Goal: Task Accomplishment & Management: Use online tool/utility

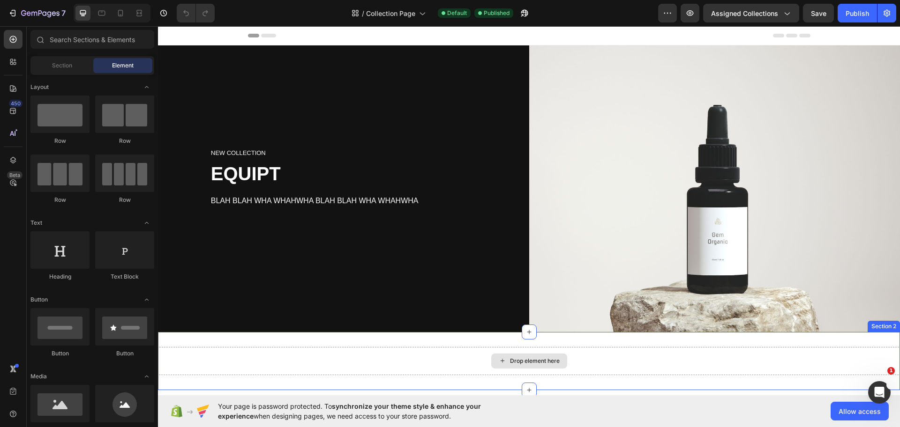
click at [448, 349] on div "Drop element here" at bounding box center [529, 361] width 742 height 28
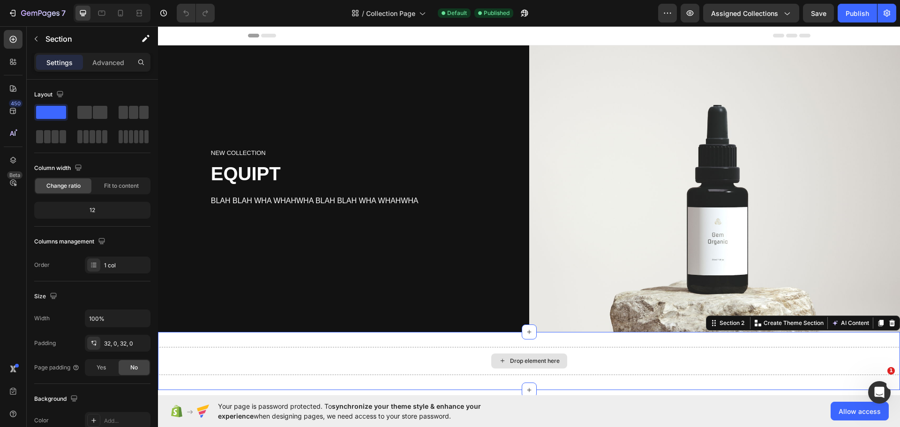
click at [448, 349] on div "Drop element here" at bounding box center [529, 361] width 742 height 28
click at [355, 351] on div "Drop element here" at bounding box center [529, 361] width 742 height 28
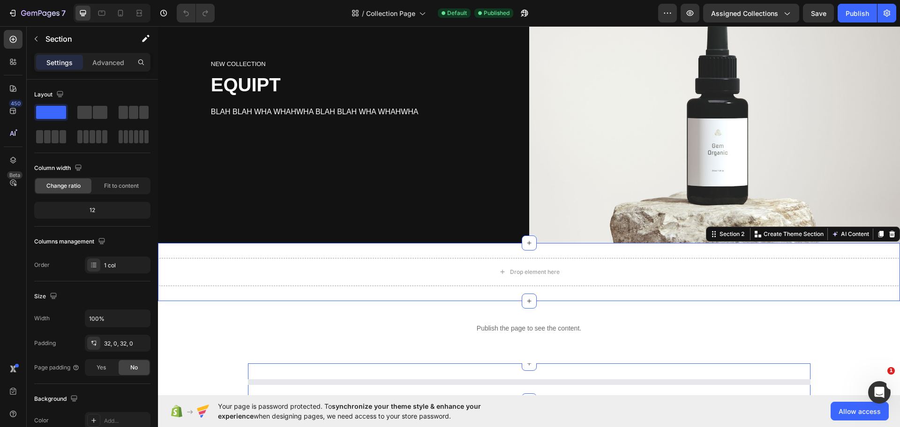
scroll to position [176, 0]
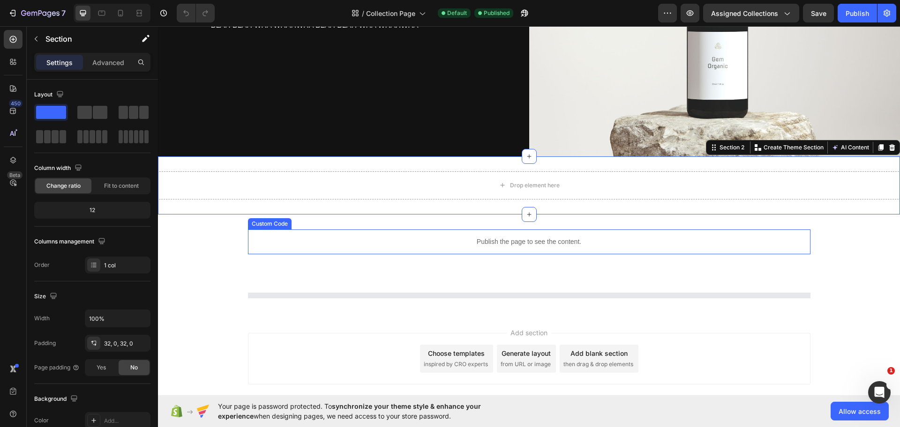
click at [889, 145] on icon at bounding box center [892, 147] width 6 height 7
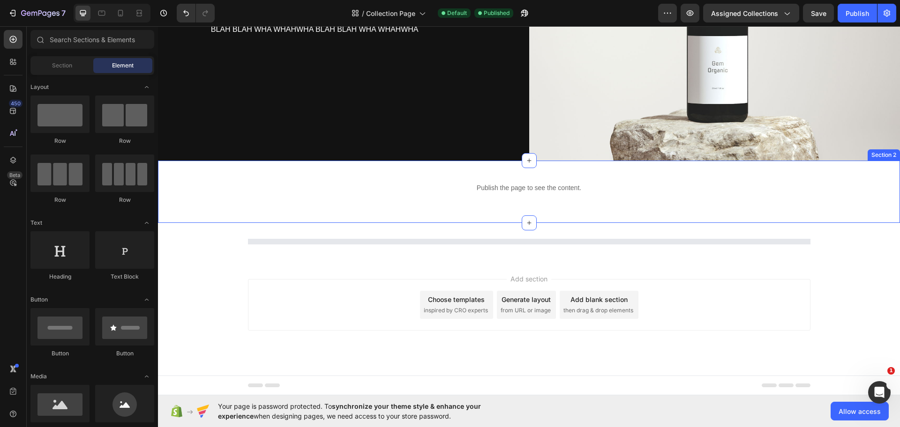
scroll to position [168, 0]
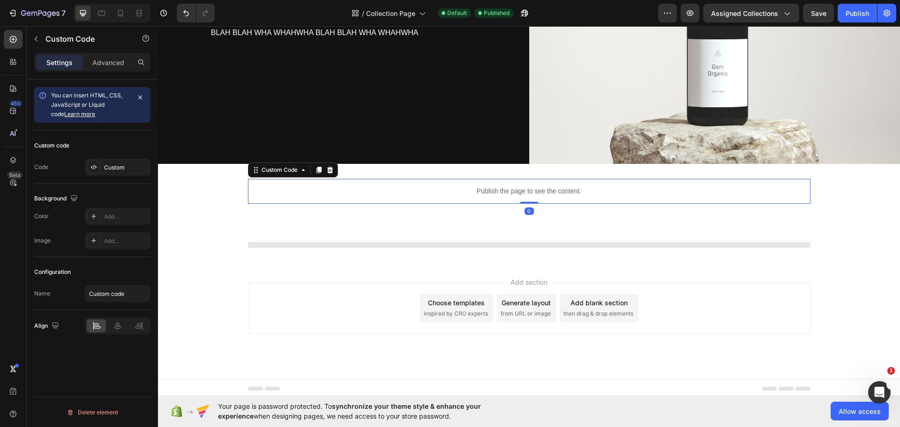
click at [502, 194] on div "Publish the page to see the content." at bounding box center [529, 191] width 562 height 25
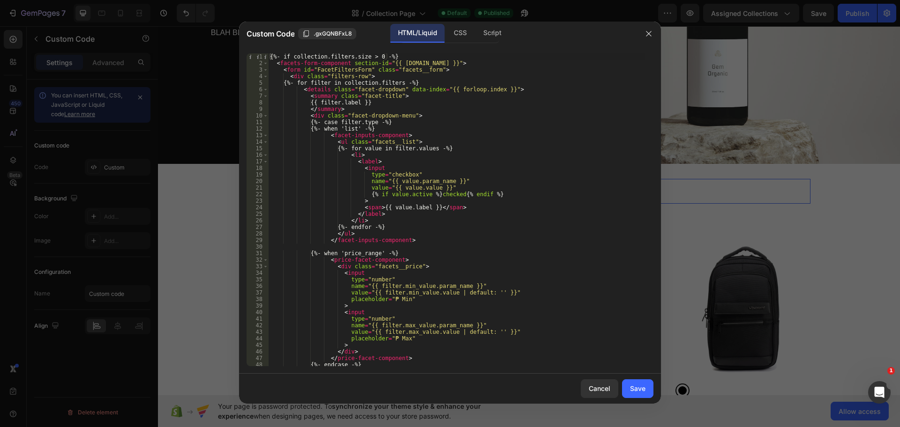
scroll to position [176, 0]
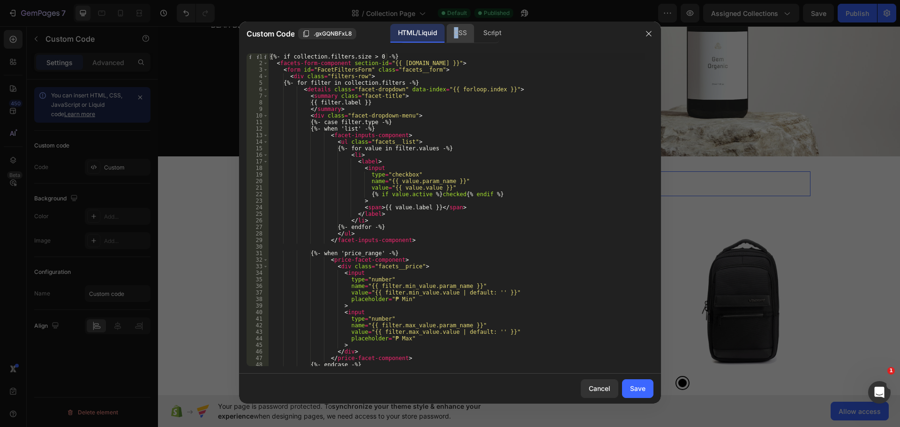
click at [458, 35] on div "CSS" at bounding box center [460, 33] width 28 height 19
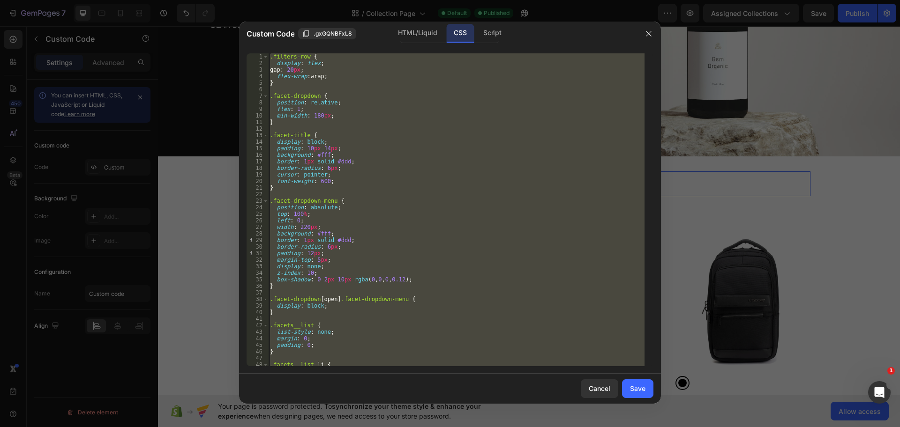
click at [408, 172] on div ".filters-row { display : flex ; gap : 20 px ; flex-wrap : wrap ; } .facet-dropd…" at bounding box center [456, 209] width 376 height 313
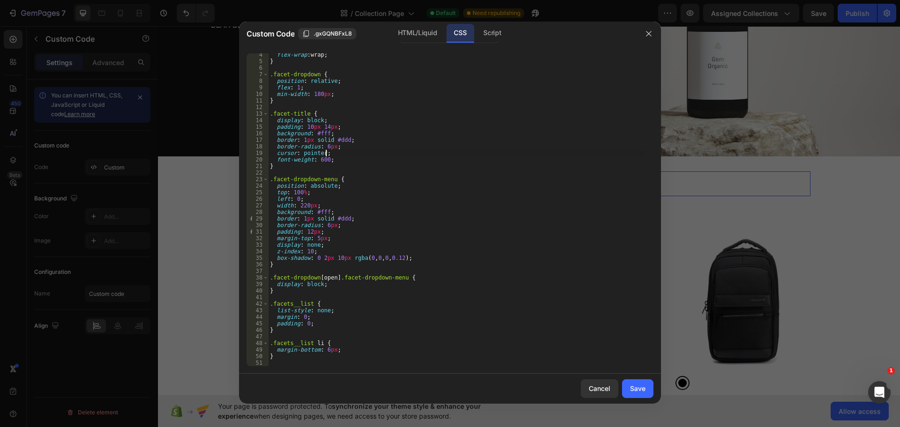
scroll to position [22, 0]
drag, startPoint x: 340, startPoint y: 228, endPoint x: 276, endPoint y: 227, distance: 63.7
click at [276, 227] on div "flex-wrap : wrap ; } .facet-dropdown { position : relative ; flex : 1 ; min-wid…" at bounding box center [456, 215] width 376 height 326
type textarea "border-radius: 6px;"
click at [305, 216] on div "flex-wrap : wrap ; } .facet-dropdown { position : relative ; flex : 1 ; min-wid…" at bounding box center [456, 215] width 376 height 326
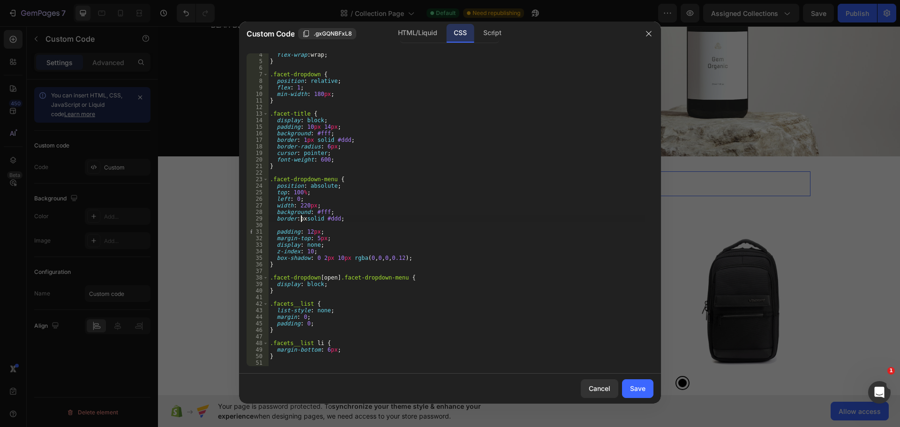
type textarea "border: 5px solid #ddd;"
click at [284, 224] on div "flex-wrap : wrap ; } .facet-dropdown { position : relative ; flex : 1 ; min-wid…" at bounding box center [456, 215] width 376 height 326
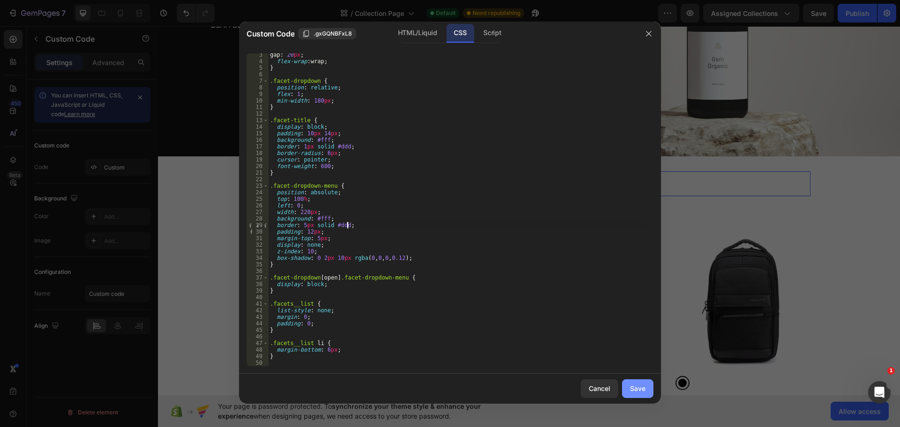
type textarea "border: 5px solid #ddd;"
click at [642, 382] on button "Save" at bounding box center [637, 389] width 31 height 19
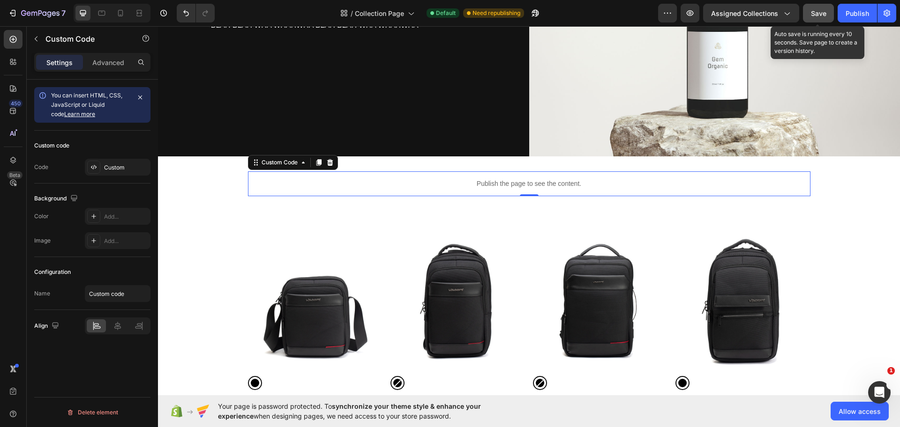
click at [826, 10] on span "Save" at bounding box center [818, 13] width 15 height 8
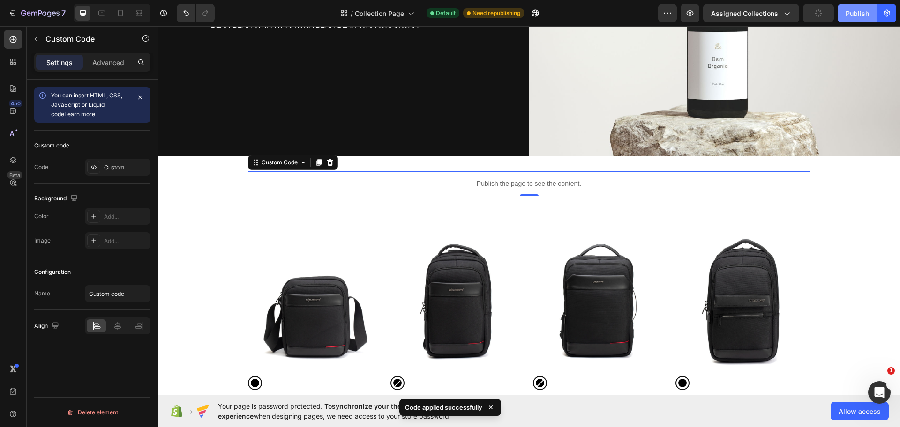
click at [852, 10] on div "Publish" at bounding box center [856, 13] width 23 height 10
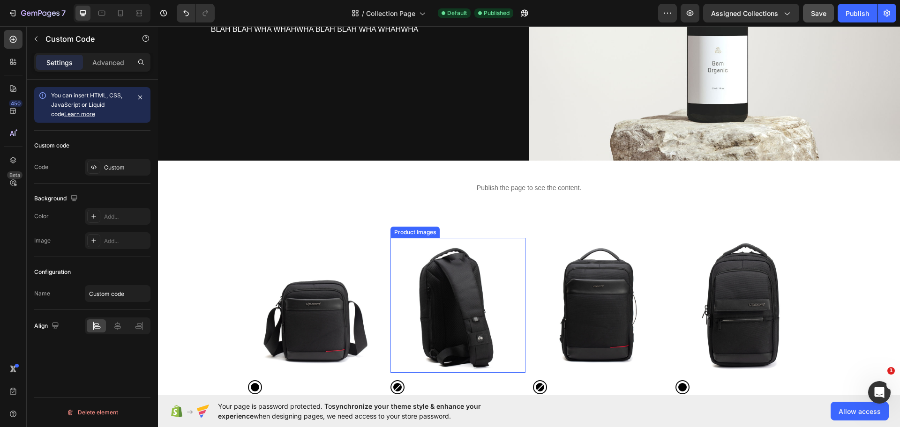
scroll to position [176, 0]
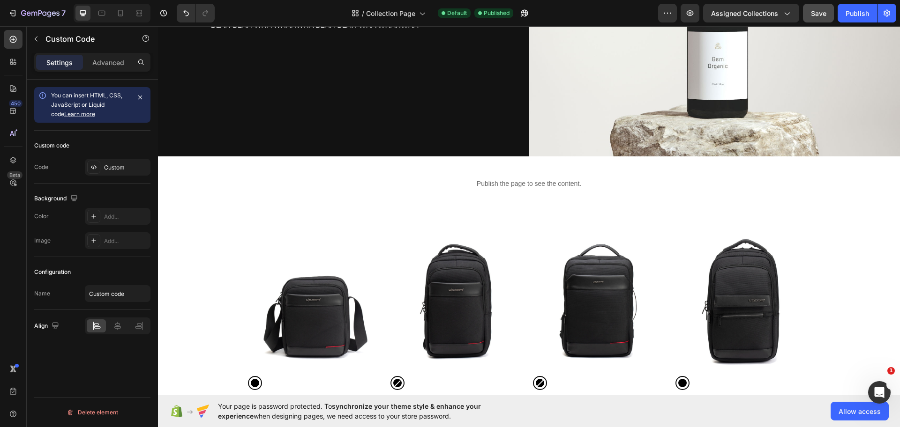
click at [524, 180] on p "Publish the page to see the content." at bounding box center [529, 184] width 562 height 10
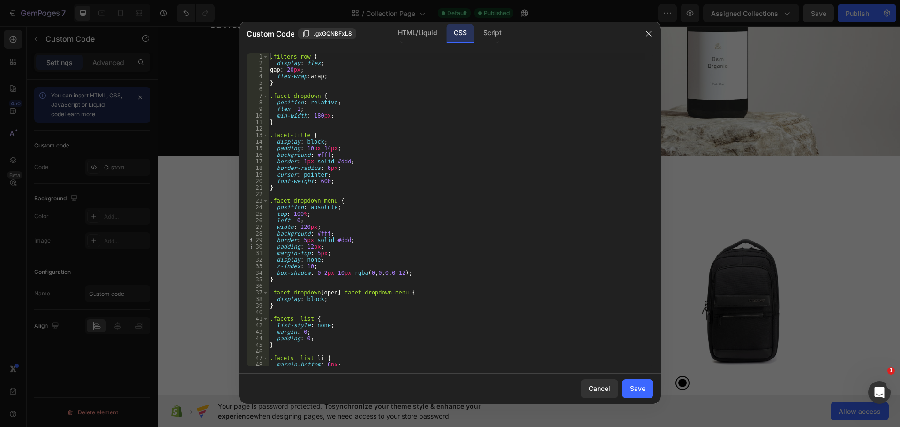
click at [337, 255] on div ".filters-row { display : flex ; gap : 20 px ; flex-wrap : wrap ; } .facet-dropd…" at bounding box center [456, 209] width 376 height 313
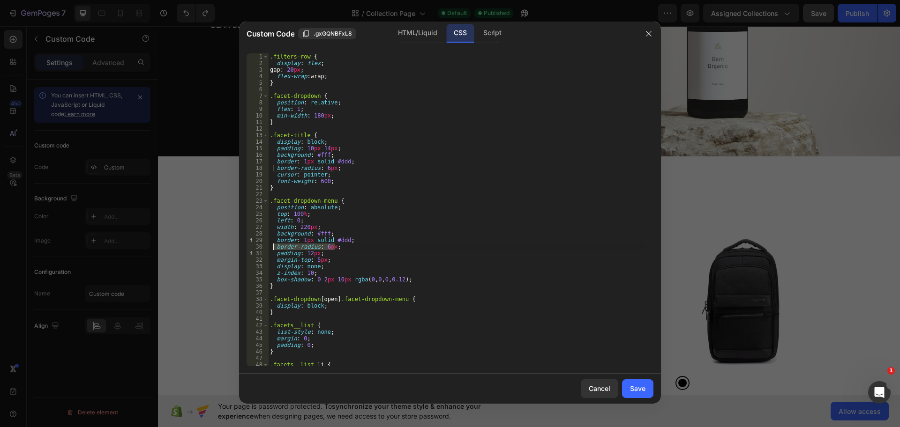
drag, startPoint x: 339, startPoint y: 249, endPoint x: 273, endPoint y: 246, distance: 66.6
click at [273, 246] on div ".filters-row { display : flex ; gap : 20 px ; flex-wrap : wrap ; } .facet-dropd…" at bounding box center [456, 216] width 376 height 326
type textarea "border-radius: 6px;"
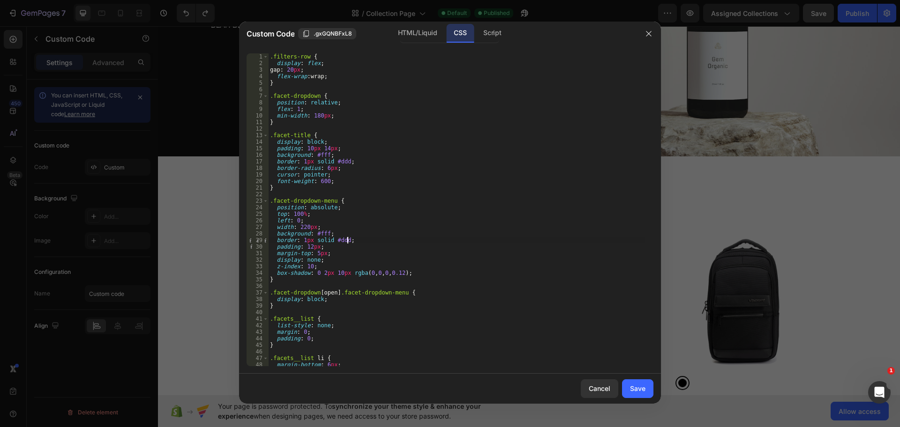
click at [303, 240] on div ".filters-row { display : flex ; gap : 20 px ; flex-wrap : wrap ; } .facet-dropd…" at bounding box center [456, 216] width 376 height 326
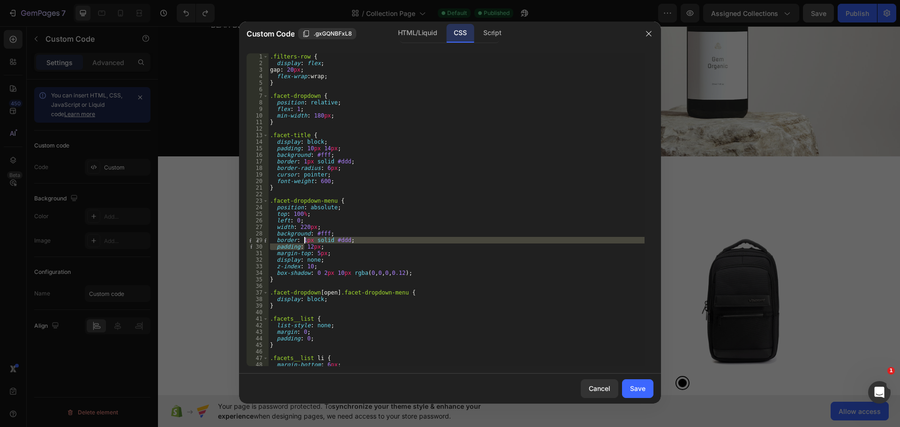
click at [304, 239] on div ".filters-row { display : flex ; gap : 20 px ; flex-wrap : wrap ; } .facet-dropd…" at bounding box center [456, 209] width 376 height 313
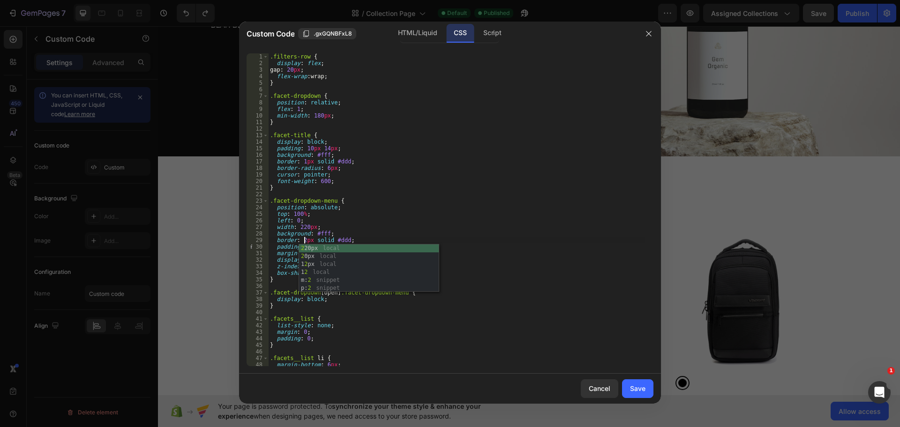
scroll to position [0, 3]
click at [332, 240] on div ".filters-row { display : flex ; gap : 20 px ; flex-wrap : wrap ; } .facet-dropd…" at bounding box center [456, 216] width 376 height 326
click at [342, 236] on div ".filters-row { display : flex ; gap : 20 px ; flex-wrap : wrap ; } .facet-dropd…" at bounding box center [456, 216] width 376 height 326
click at [346, 236] on div ".filters-row { display : flex ; gap : 20 px ; flex-wrap : wrap ; } .facet-dropd…" at bounding box center [456, 216] width 376 height 326
click at [343, 240] on div ".filters-row { display : flex ; gap : 20 px ; flex-wrap : wrap ; } .facet-dropd…" at bounding box center [456, 216] width 376 height 326
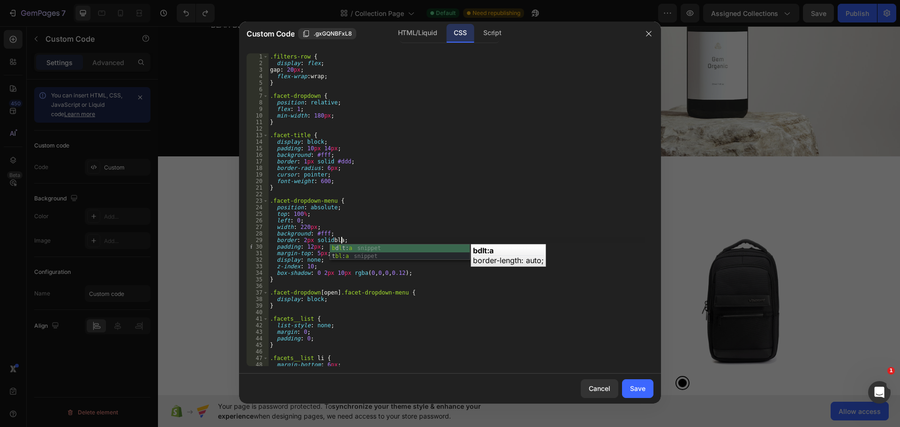
scroll to position [0, 6]
click at [373, 235] on div ".filters-row { display : flex ; gap : 20 px ; flex-wrap : wrap ; } .facet-dropd…" at bounding box center [456, 216] width 376 height 326
click at [305, 161] on div ".filters-row { display : flex ; gap : 20 px ; flex-wrap : wrap ; } .facet-dropd…" at bounding box center [456, 216] width 376 height 326
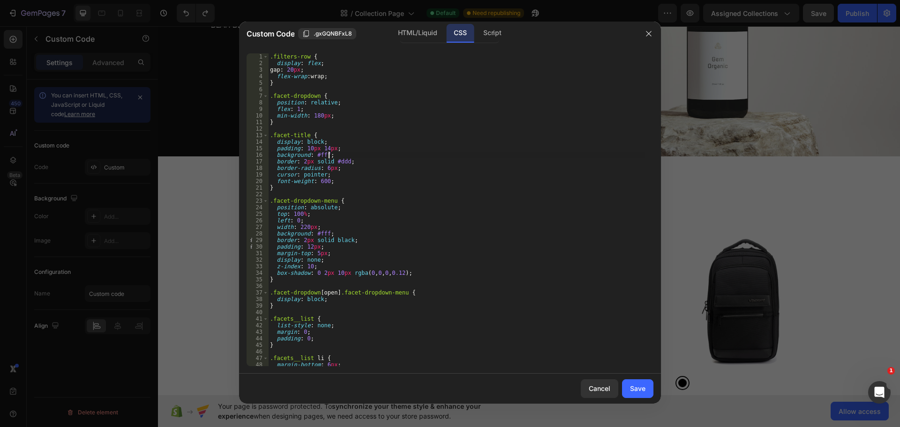
click at [346, 156] on div ".filters-row { display : flex ; gap : 20 px ; flex-wrap : wrap ; } .facet-dropd…" at bounding box center [456, 216] width 376 height 326
drag, startPoint x: 336, startPoint y: 172, endPoint x: 331, endPoint y: 172, distance: 5.2
click at [331, 172] on div ".filters-row { display : flex ; gap : 20 px ; flex-wrap : wrap ; } .facet-dropd…" at bounding box center [456, 216] width 376 height 326
drag, startPoint x: 342, startPoint y: 165, endPoint x: 276, endPoint y: 171, distance: 65.3
click at [276, 171] on div ".filters-row { display : flex ; gap : 20 px ; flex-wrap : wrap ; } .facet-dropd…" at bounding box center [456, 216] width 376 height 326
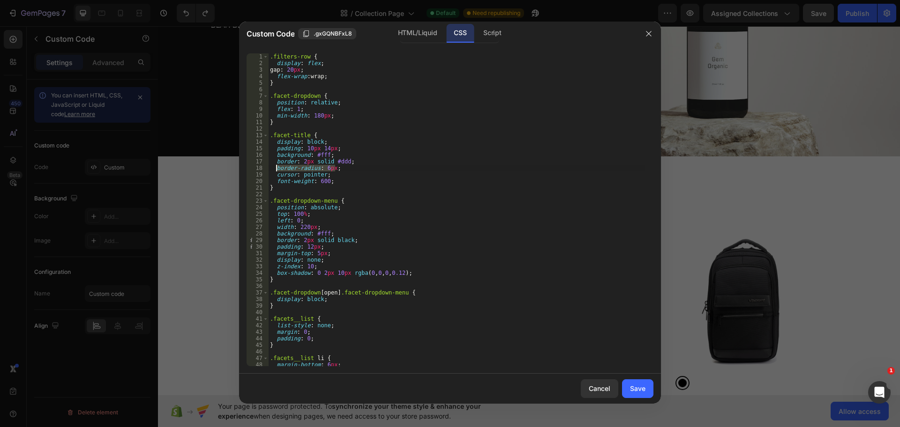
type textarea "border-radius: 6px;"
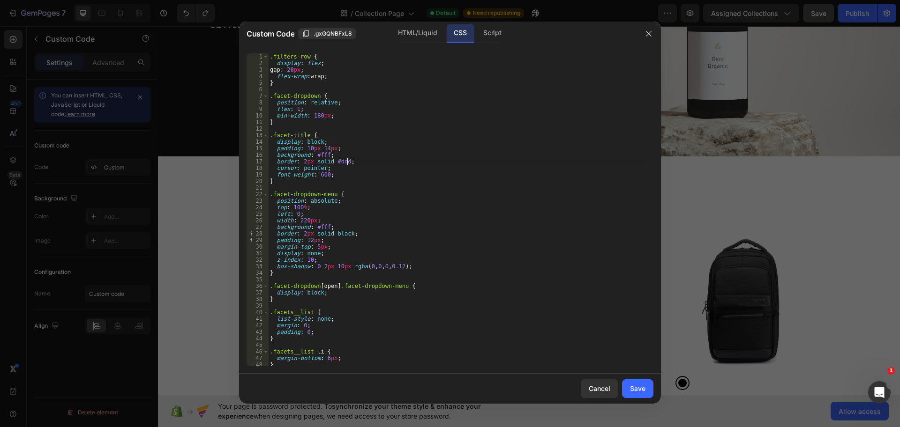
click at [346, 162] on div ".filters-row { display : flex ; gap : 20 px ; flex-wrap : wrap ; } .facet-dropd…" at bounding box center [456, 216] width 376 height 326
click at [372, 235] on div ".filters-row { display : flex ; gap : 20 px ; flex-wrap : wrap ; } .facet-dropd…" at bounding box center [456, 216] width 376 height 326
type textarea "border: 2px solid black;"
click at [633, 387] on div "Save" at bounding box center [637, 389] width 15 height 10
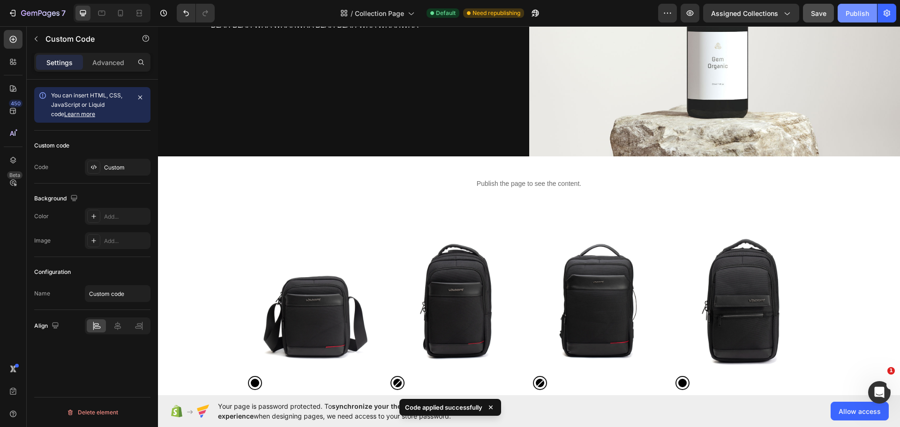
click at [855, 8] on div "Publish" at bounding box center [856, 13] width 23 height 10
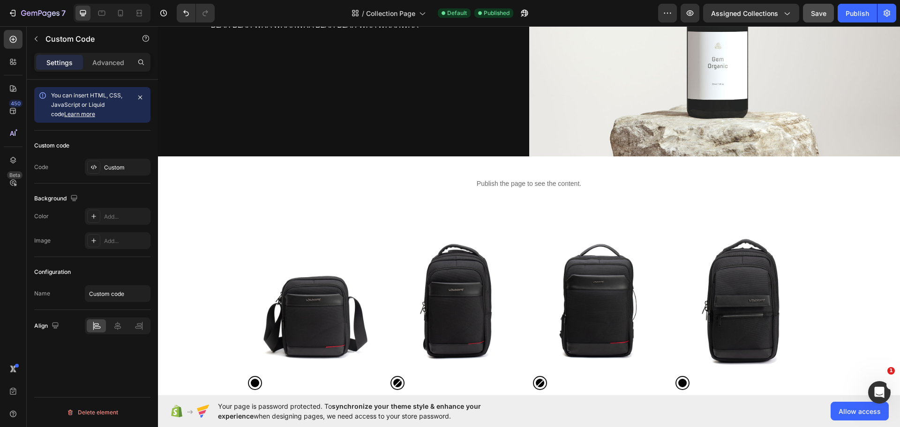
click at [483, 180] on p "Publish the page to see the content." at bounding box center [529, 184] width 562 height 10
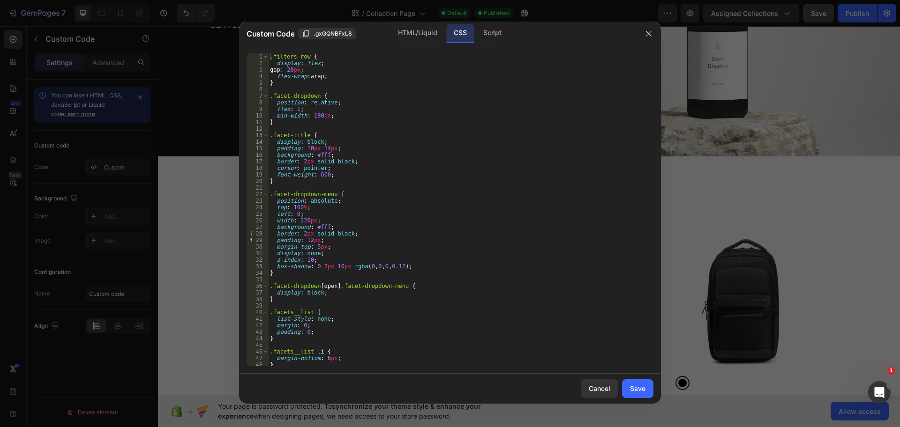
type textarea "margin-top: 5px;"
drag, startPoint x: 327, startPoint y: 245, endPoint x: 270, endPoint y: 247, distance: 57.2
click at [270, 247] on div ".filters-row { display : flex ; gap : 20 px ; flex-wrap : wrap ; } .facet-dropd…" at bounding box center [456, 216] width 376 height 326
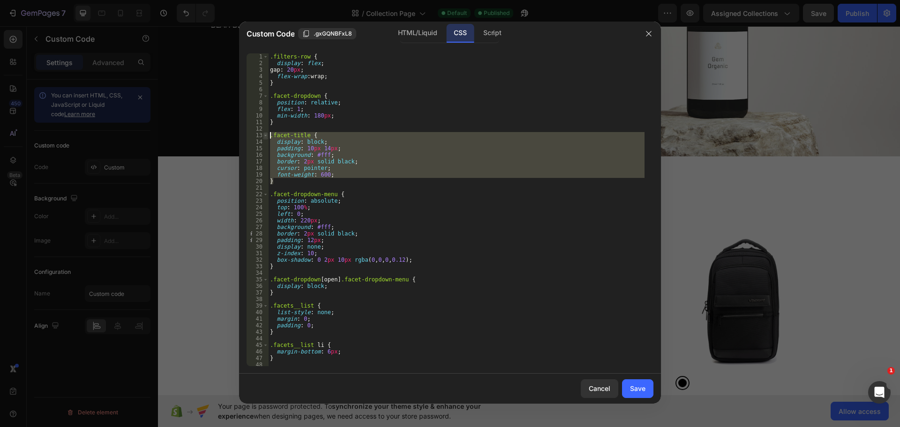
drag, startPoint x: 282, startPoint y: 182, endPoint x: 264, endPoint y: 133, distance: 52.8
click at [264, 133] on div "padding: 12px; 1 2 3 4 5 6 7 8 9 10 11 12 13 14 15 16 17 18 19 20 21 22 23 24 2…" at bounding box center [449, 209] width 407 height 313
click at [286, 184] on div ".filters-row { display : flex ; gap : 20 px ; flex-wrap : wrap ; } .facet-dropd…" at bounding box center [456, 209] width 376 height 313
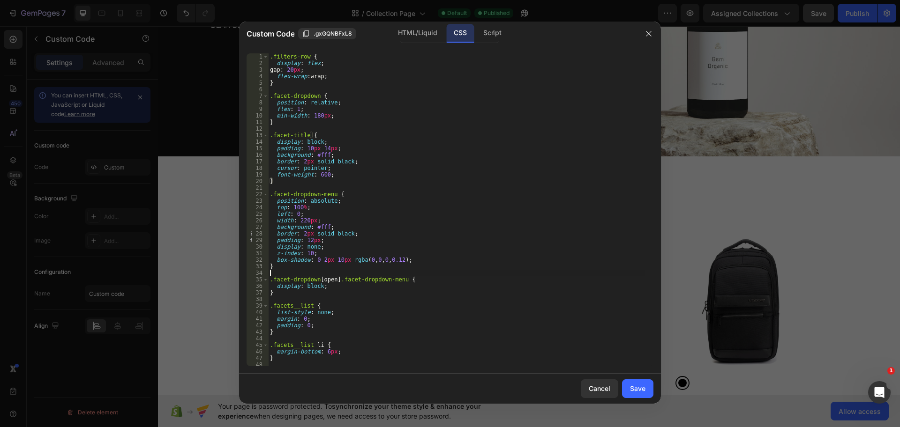
drag, startPoint x: 283, startPoint y: 272, endPoint x: 285, endPoint y: 247, distance: 24.5
click at [261, 193] on div "} 1 2 3 4 5 6 7 8 9 10 11 12 13 14 15 16 17 18 19 20 21 22 23 24 25 26 27 28 29…" at bounding box center [449, 209] width 407 height 313
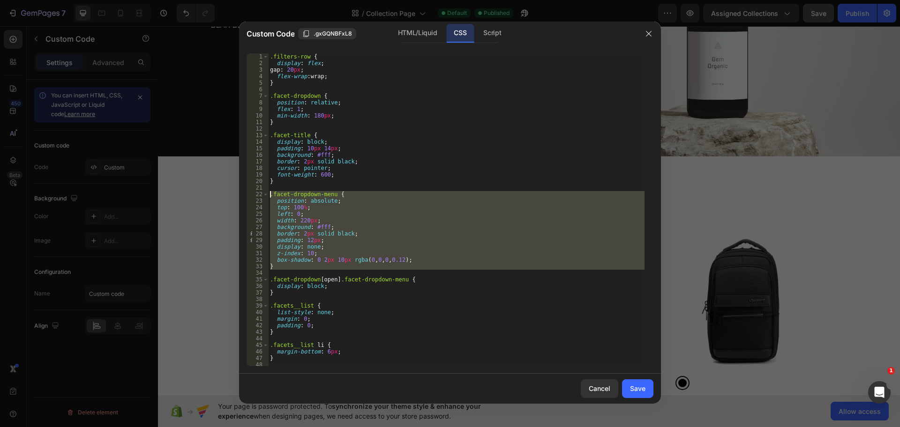
click at [285, 264] on div ".filters-row { display : flex ; gap : 20 px ; flex-wrap : wrap ; } .facet-dropd…" at bounding box center [456, 209] width 376 height 313
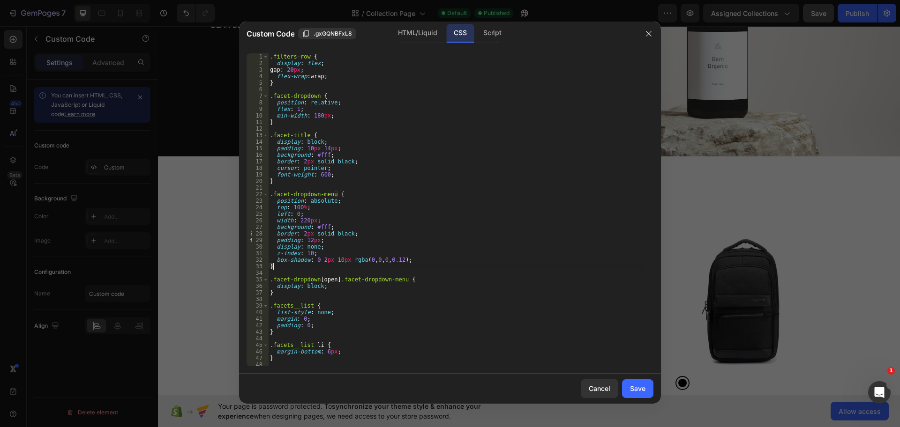
click at [283, 263] on div ".filters-row { display : flex ; gap : 20 px ; flex-wrap : wrap ; } .facet-dropd…" at bounding box center [456, 216] width 376 height 326
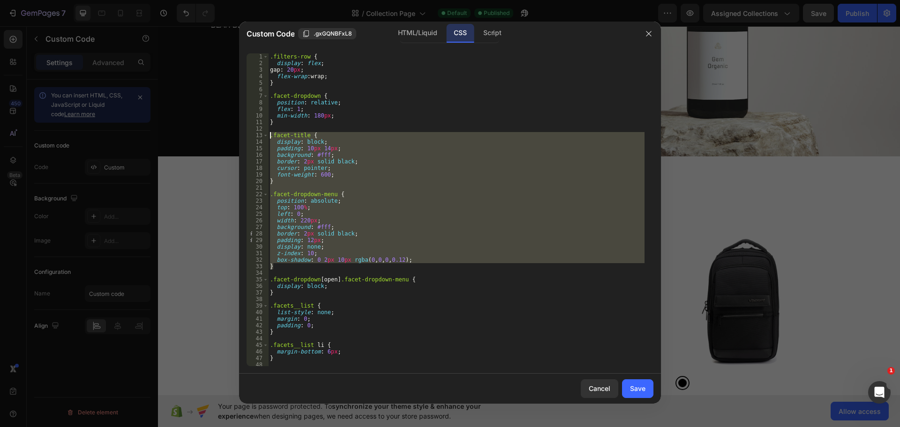
drag, startPoint x: 279, startPoint y: 265, endPoint x: 254, endPoint y: 134, distance: 132.7
click at [254, 134] on div "} 1 2 3 4 5 6 7 8 9 10 11 12 13 14 15 16 17 18 19 20 21 22 23 24 25 26 27 28 29…" at bounding box center [449, 209] width 407 height 313
type textarea ".facet-title { display: block;"
paste textarea
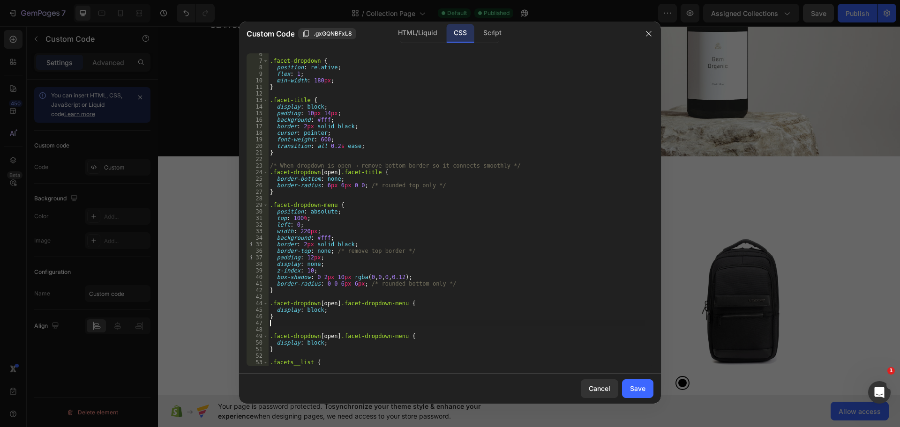
scroll to position [70, 0]
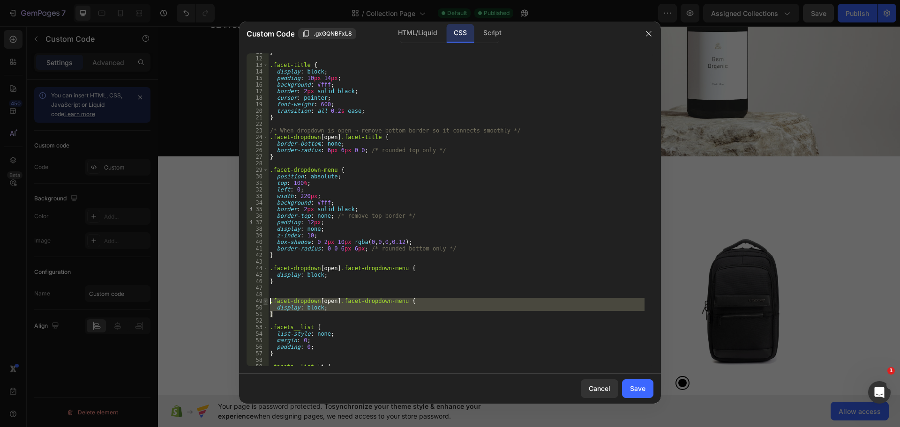
drag, startPoint x: 282, startPoint y: 312, endPoint x: 268, endPoint y: 300, distance: 18.7
click at [265, 300] on div "11 12 13 14 15 16 17 18 19 20 21 22 23 24 25 26 27 28 29 30 31 32 33 34 35 36 3…" at bounding box center [449, 209] width 407 height 313
type textarea ".facet-dropdown[open] .facet-dropdown-menu { display: block;"
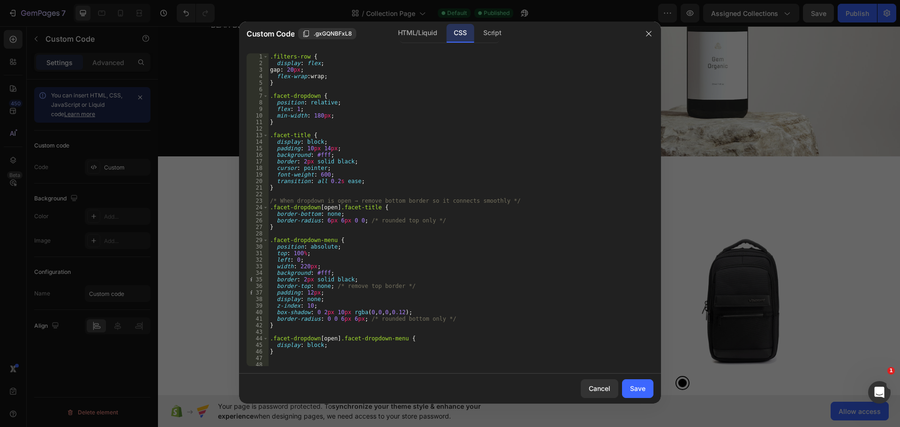
scroll to position [0, 0]
click at [633, 389] on div "Save" at bounding box center [637, 389] width 15 height 10
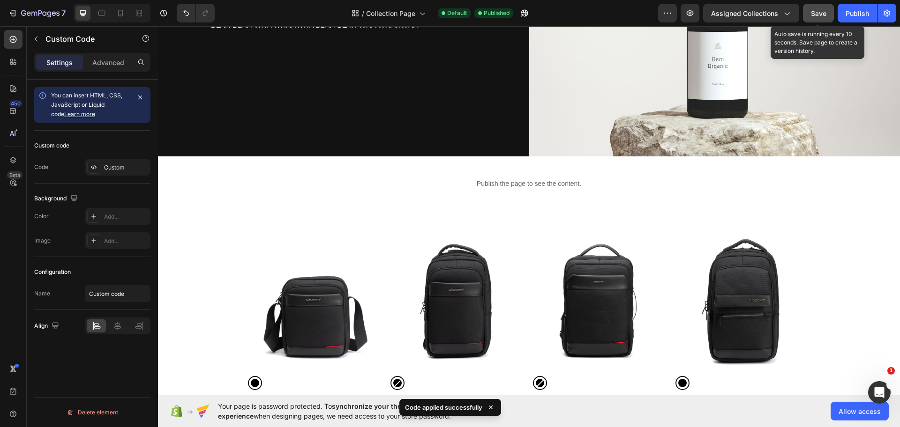
click at [809, 11] on button "Save" at bounding box center [818, 13] width 31 height 19
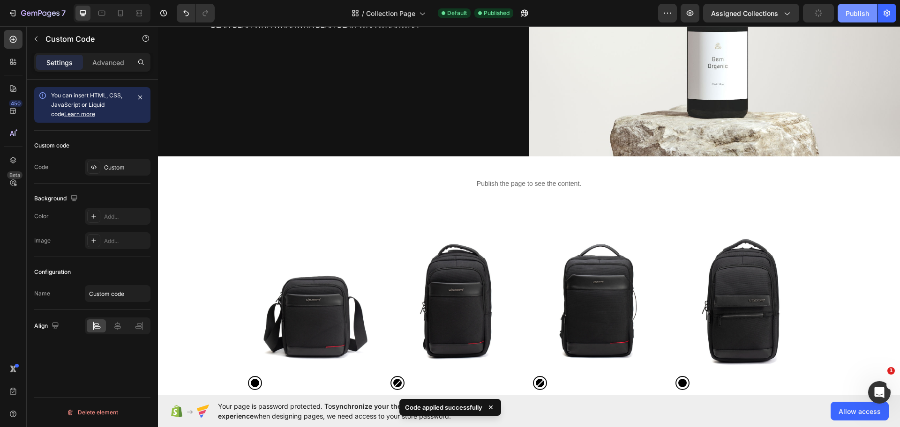
click at [851, 14] on div "Publish" at bounding box center [856, 13] width 23 height 10
click at [503, 180] on p "Publish the page to see the content." at bounding box center [529, 184] width 562 height 10
click at [502, 180] on p "Publish the page to see the content." at bounding box center [529, 184] width 562 height 10
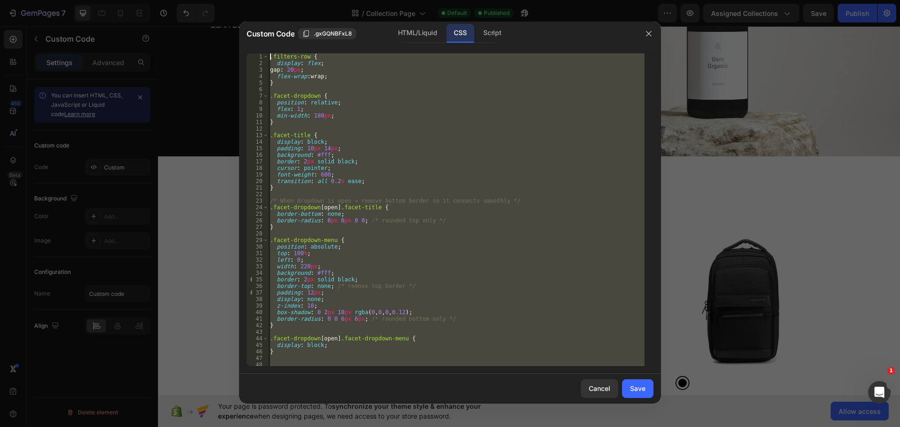
drag, startPoint x: 290, startPoint y: 358, endPoint x: 235, endPoint y: -42, distance: 404.3
click at [235, 0] on html "7 Version history / Collection Page Default Published Preview Assigned Collecti…" at bounding box center [450, 0] width 900 height 0
type textarea ".filters-row { display: flex;"
paste textarea
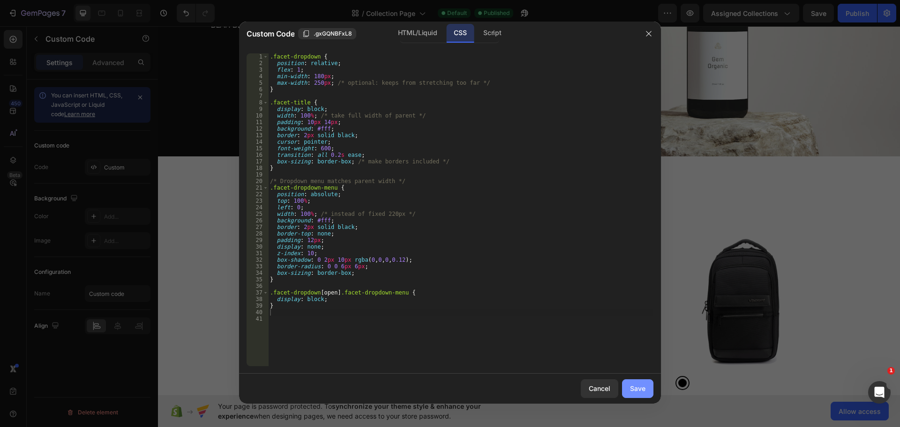
click at [631, 388] on div "Save" at bounding box center [637, 389] width 15 height 10
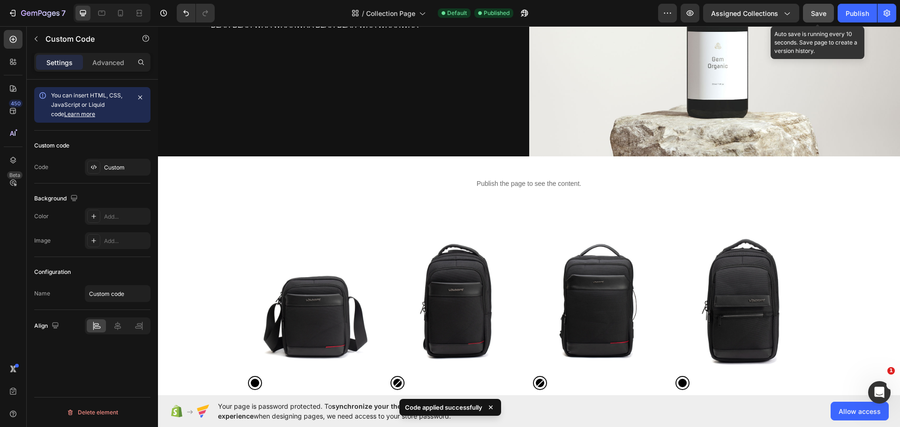
click at [820, 4] on button "Save" at bounding box center [818, 13] width 31 height 19
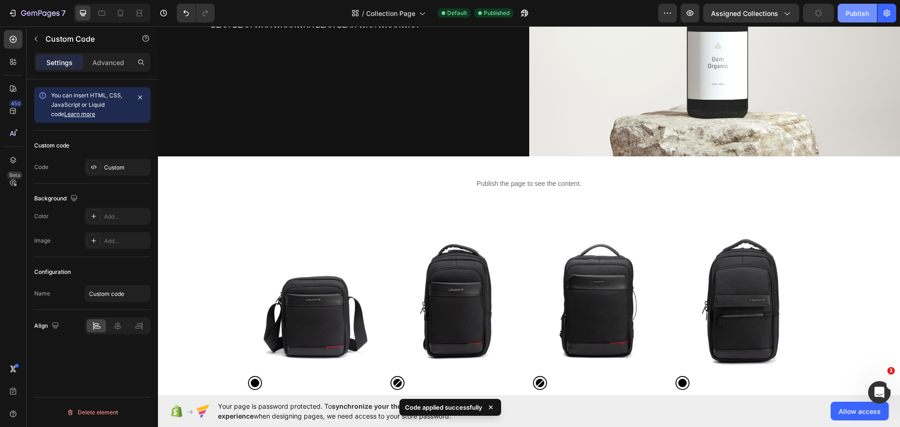
click at [847, 13] on div "Publish" at bounding box center [856, 13] width 23 height 10
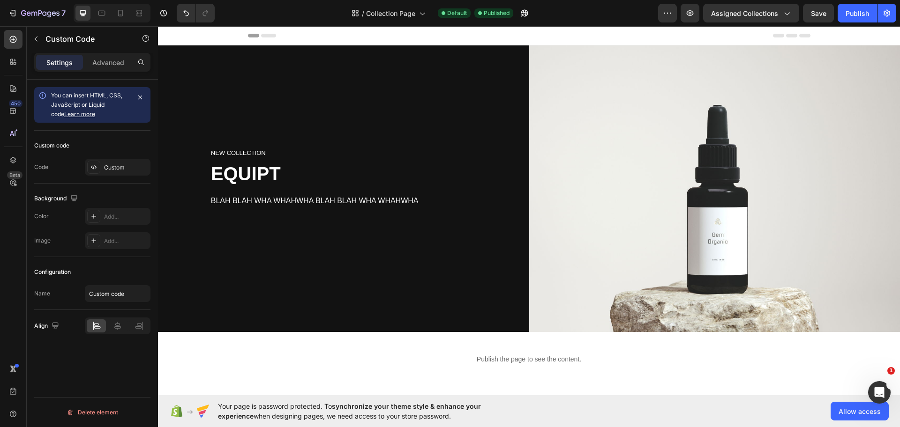
click at [518, 355] on p "Publish the page to see the content." at bounding box center [529, 360] width 562 height 10
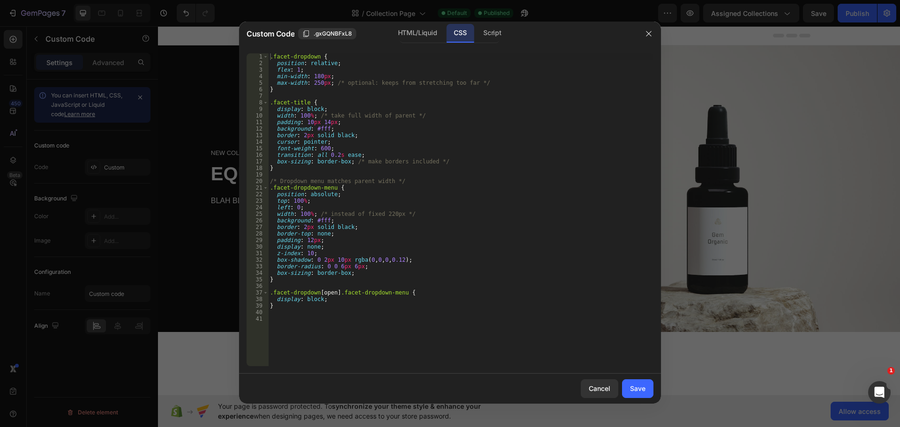
click at [407, 201] on div ".facet-dropdown { position : relative ; flex : 1 ; min-width : 180 px ; max-wid…" at bounding box center [460, 216] width 385 height 326
click at [291, 164] on div ".facet-dropdown { position : relative ; flex : 1 ; min-width : 180 px ; max-wid…" at bounding box center [460, 216] width 385 height 326
click at [285, 91] on div ".facet-dropdown { position : relative ; flex : 1 ; min-width : 180 px ; max-wid…" at bounding box center [460, 216] width 385 height 326
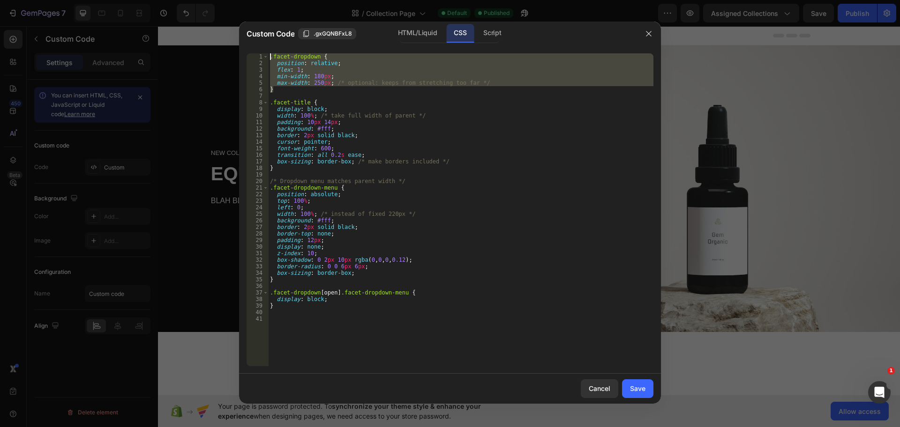
drag, startPoint x: 288, startPoint y: 87, endPoint x: 250, endPoint y: 49, distance: 53.3
click at [250, 49] on div "} 1 2 3 4 5 6 7 8 9 10 11 12 13 14 15 16 17 18 19 20 21 22 23 24 25 26 27 28 29…" at bounding box center [450, 210] width 422 height 328
paste textarea "}"
type textarea "}"
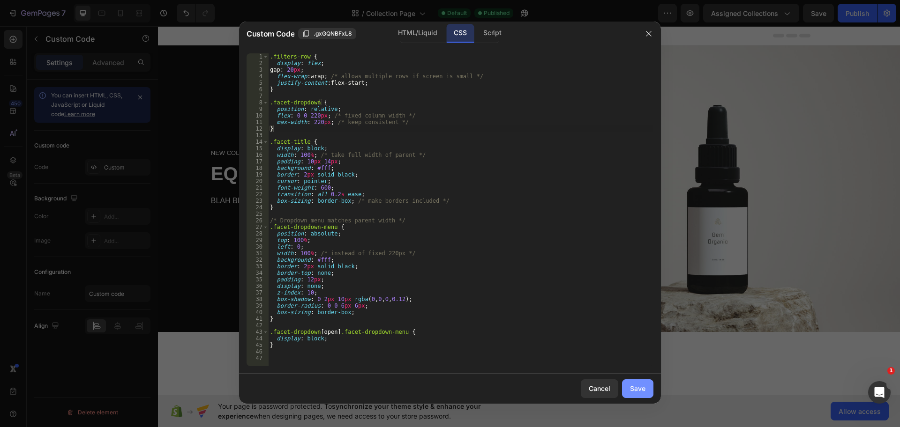
click at [639, 391] on div "Save" at bounding box center [637, 389] width 15 height 10
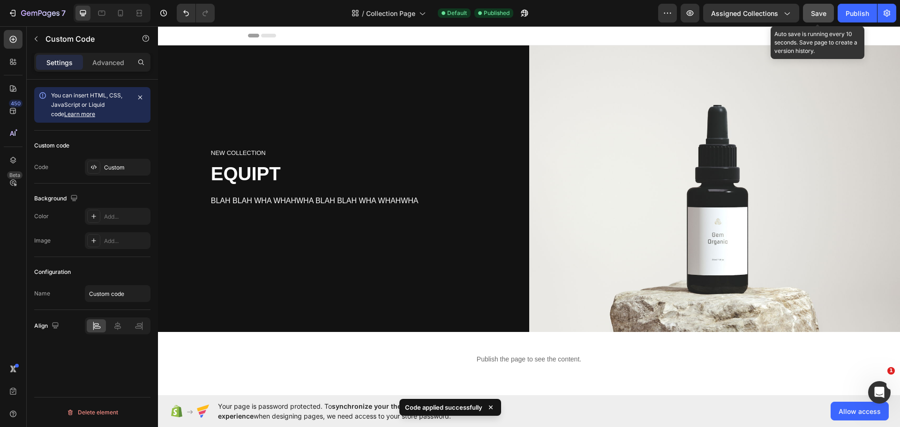
click at [812, 18] on button "Save" at bounding box center [818, 13] width 31 height 19
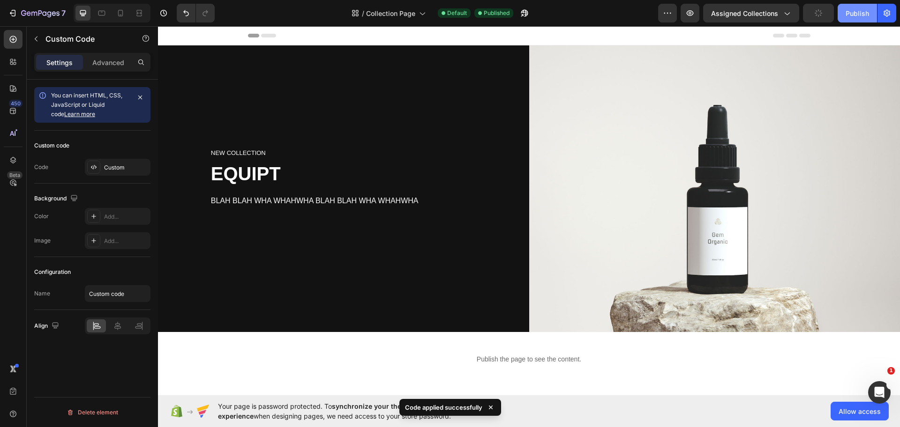
click at [847, 15] on div "Publish" at bounding box center [856, 13] width 23 height 10
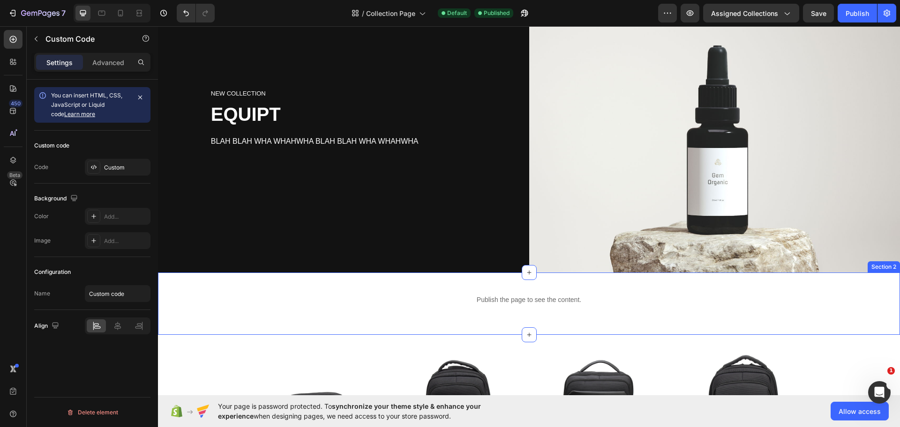
scroll to position [117, 0]
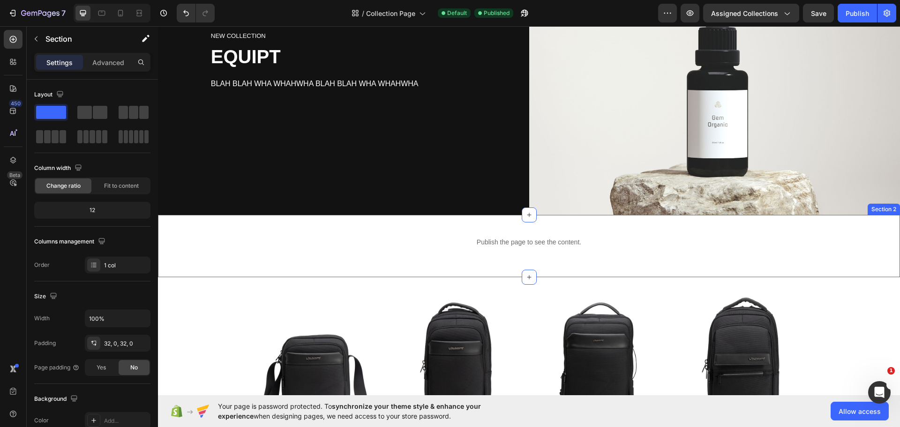
click at [414, 224] on div "Publish the page to see the content. Custom Code Row Section 2" at bounding box center [529, 246] width 742 height 62
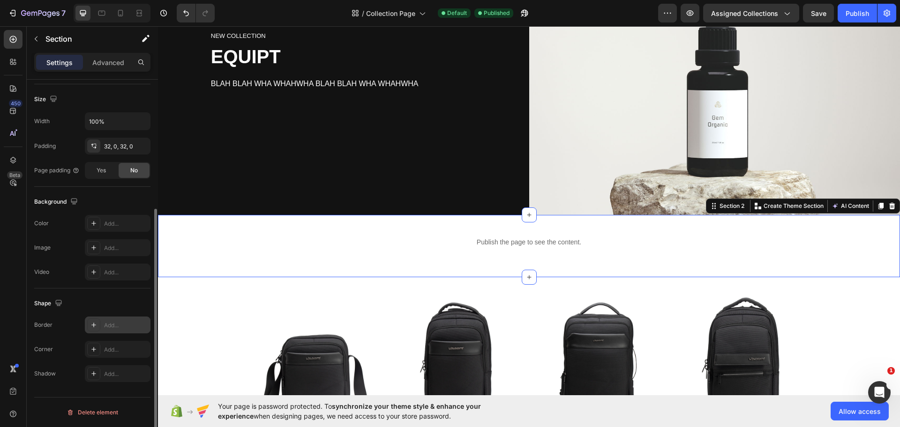
scroll to position [0, 0]
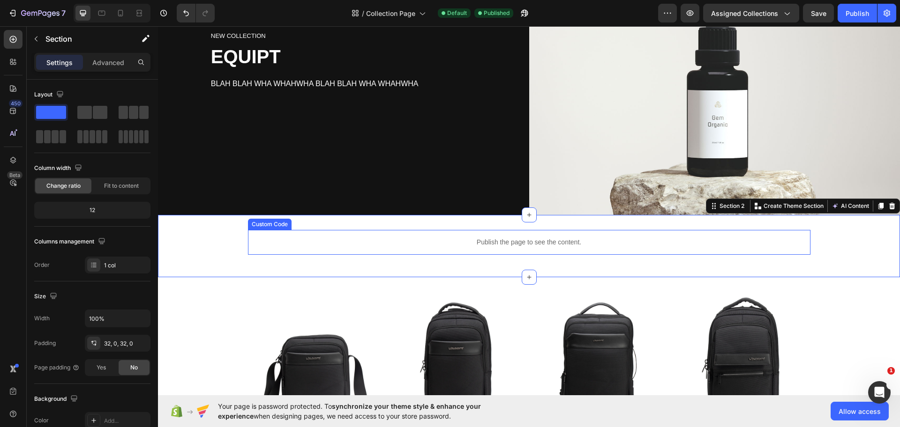
click at [496, 238] on p "Publish the page to see the content." at bounding box center [529, 243] width 562 height 10
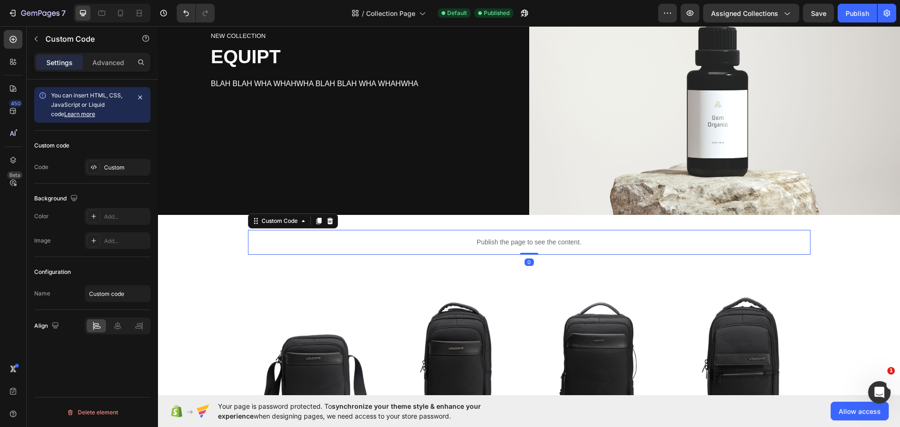
click at [496, 238] on p "Publish the page to see the content." at bounding box center [529, 243] width 562 height 10
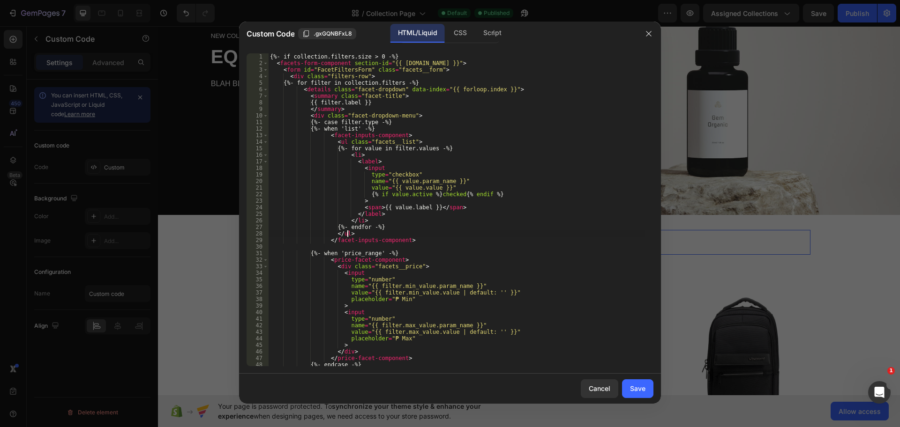
click at [496, 236] on div "{%- if collection.filters.size > 0 -%} < facets-form-component section-id = "{{…" at bounding box center [456, 216] width 376 height 326
click at [496, 234] on div "{%- if collection.filters.size > 0 -%} < facets-form-component section-id = "{{…" at bounding box center [456, 216] width 376 height 326
click at [460, 36] on div "CSS" at bounding box center [460, 33] width 28 height 19
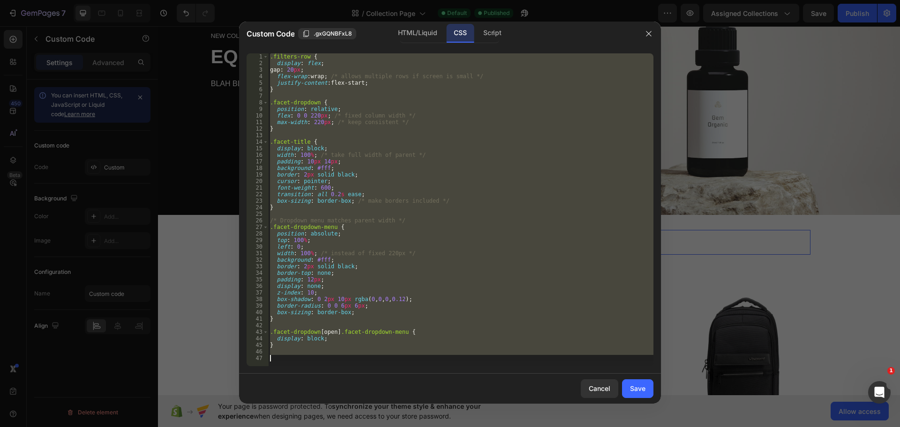
click at [478, 164] on div ".filters-row { display : flex ; gap : 20 px ; flex-wrap : wrap ; /* allows mult…" at bounding box center [460, 209] width 385 height 313
type textarea "padding: 10px 14px;"
click at [344, 131] on div ".filters-row { display : flex ; gap : 20 px ; flex-wrap : wrap ; /* allows mult…" at bounding box center [460, 209] width 385 height 313
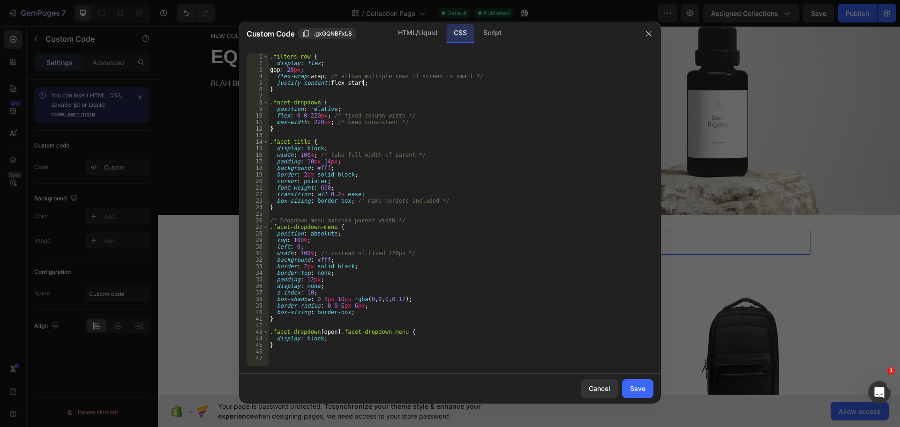
click at [373, 81] on div ".filters-row { display : flex ; gap : 20 px ; flex-wrap : wrap ; /* allows mult…" at bounding box center [460, 216] width 385 height 326
type textarea "justify-content: flex-start;"
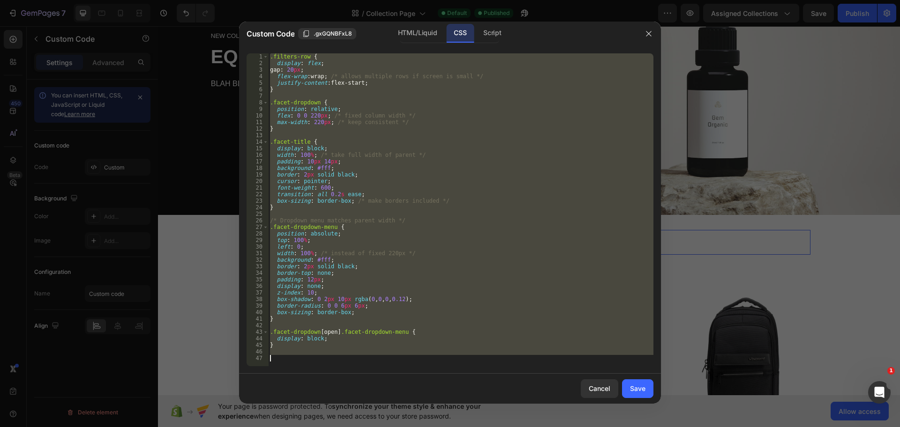
click at [366, 96] on div ".filters-row { display : flex ; gap : 20 px ; flex-wrap : wrap ; /* allows mult…" at bounding box center [460, 209] width 385 height 313
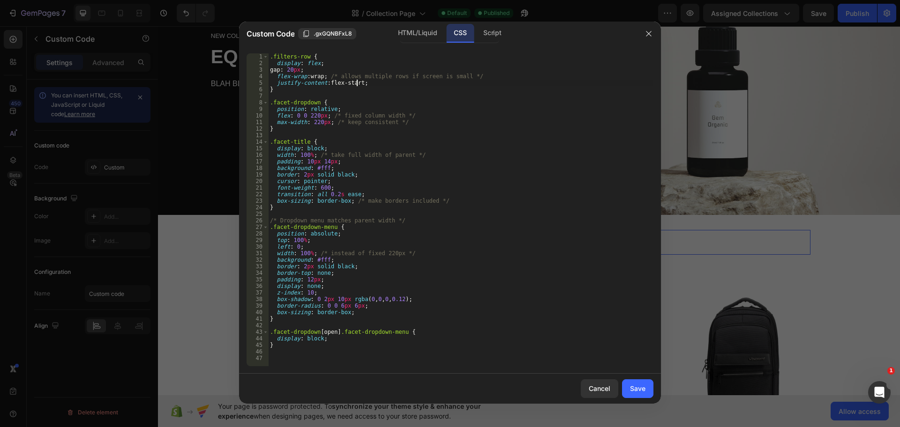
click at [357, 82] on div ".filters-row { display : flex ; gap : 20 px ; flex-wrap : wrap ; /* allows mult…" at bounding box center [460, 216] width 385 height 326
type textarea "justify-content: center;"
click at [638, 392] on div "Save" at bounding box center [637, 389] width 15 height 10
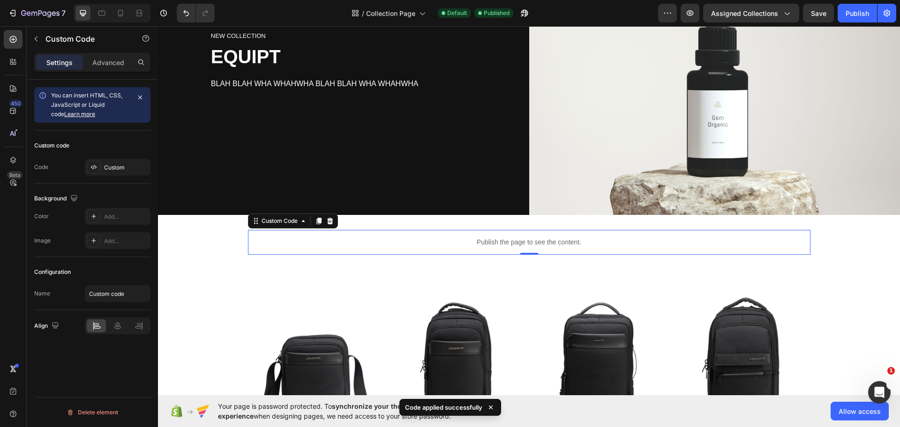
click at [560, 238] on p "Publish the page to see the content." at bounding box center [529, 243] width 562 height 10
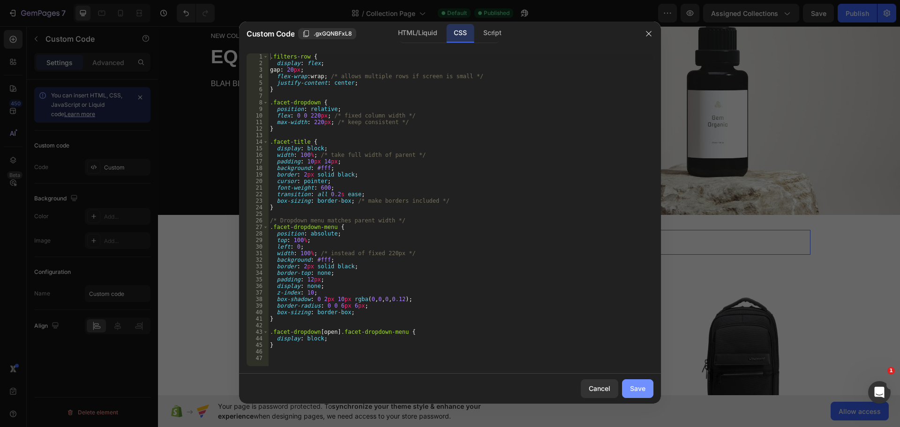
click at [631, 387] on div "Save" at bounding box center [637, 389] width 15 height 10
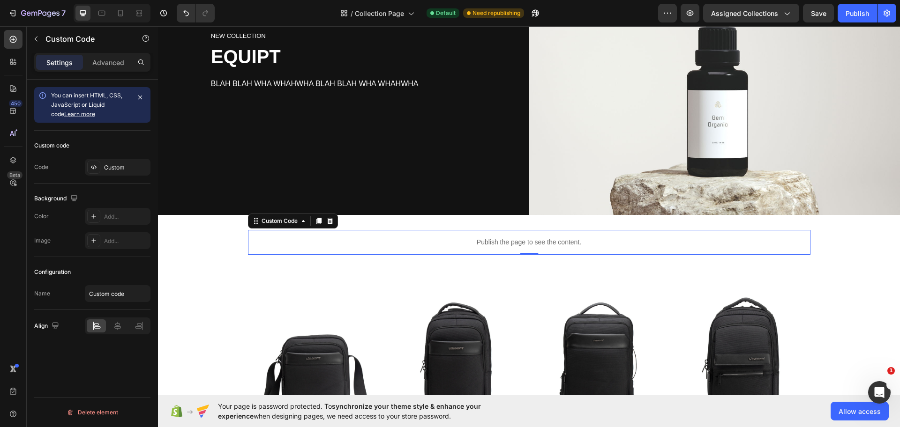
click at [496, 238] on p "Publish the page to see the content." at bounding box center [529, 243] width 562 height 10
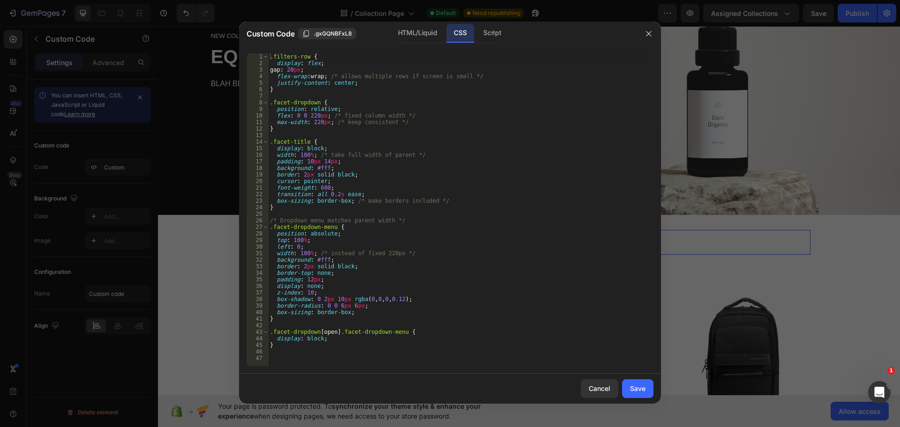
type textarea "}"
click at [298, 87] on div ".filters-row { display : flex ; gap : 20 px ; flex-wrap : wrap ; /* allows mult…" at bounding box center [460, 216] width 385 height 326
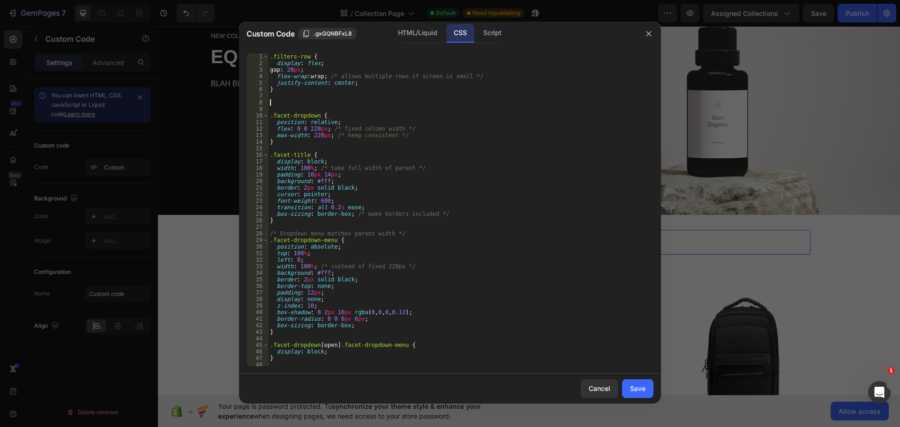
paste textarea "}"
type textarea "}"
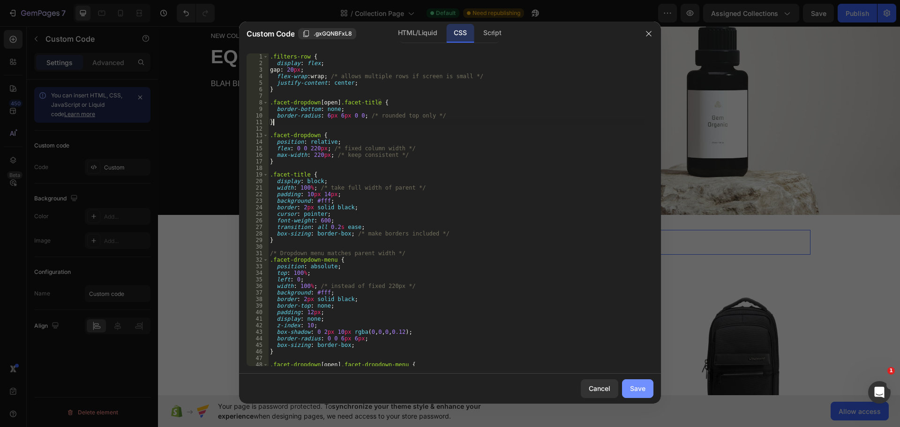
click at [640, 396] on button "Save" at bounding box center [637, 389] width 31 height 19
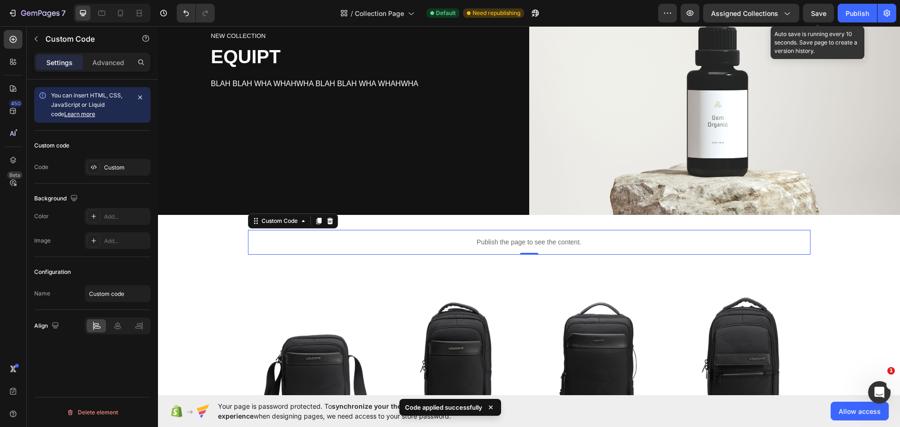
click at [815, 13] on span "Save" at bounding box center [818, 13] width 15 height 8
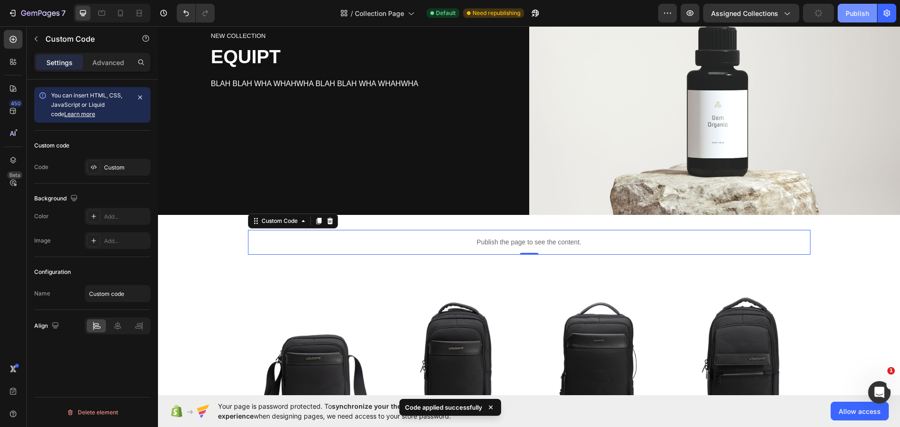
click at [854, 14] on div "Publish" at bounding box center [856, 13] width 23 height 10
